Goal: Ask a question: Seek information or help from site administrators or community

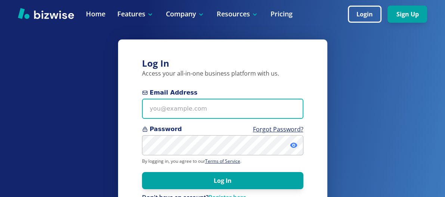
type input "[EMAIL_ADDRESS][DOMAIN_NAME]"
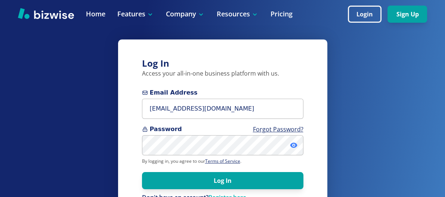
click at [293, 144] on icon at bounding box center [293, 145] width 7 height 5
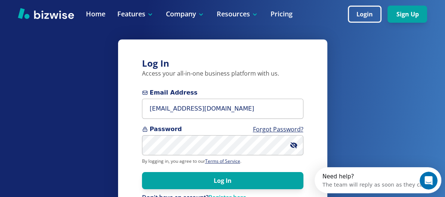
click at [293, 144] on icon at bounding box center [293, 146] width 7 height 6
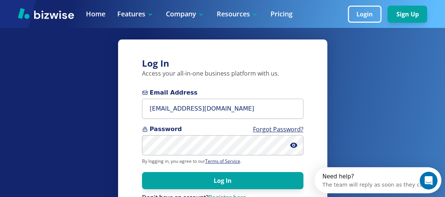
scroll to position [99, 0]
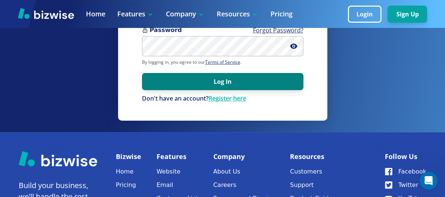
click at [220, 79] on button "Log In" at bounding box center [222, 81] width 161 height 17
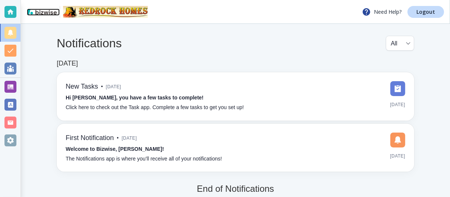
click at [43, 12] on img at bounding box center [42, 12] width 30 height 6
click at [386, 11] on p "Need Help?" at bounding box center [382, 11] width 40 height 9
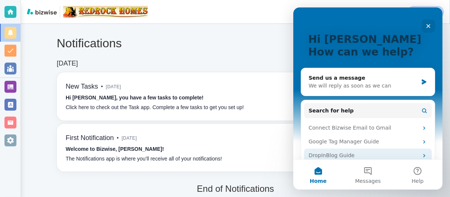
scroll to position [36, 0]
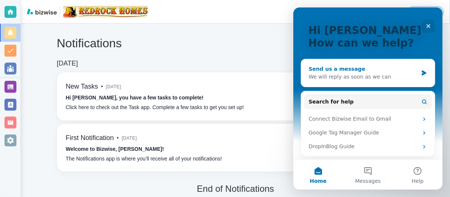
click at [346, 69] on div "Send us a message" at bounding box center [362, 69] width 109 height 8
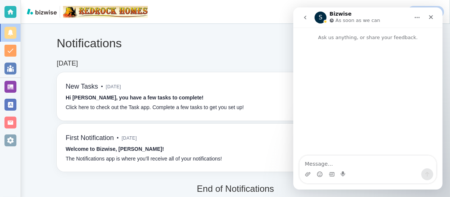
scroll to position [0, 0]
type textarea "I need our URL information and password"
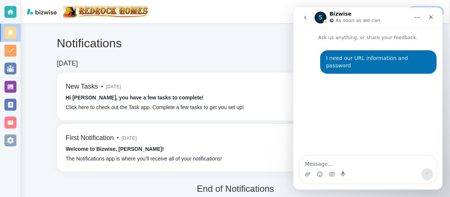
type textarea "M"
type textarea "[PERSON_NAME]"
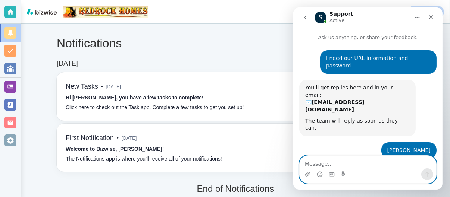
scroll to position [28, 0]
